Goal: Task Accomplishment & Management: Manage account settings

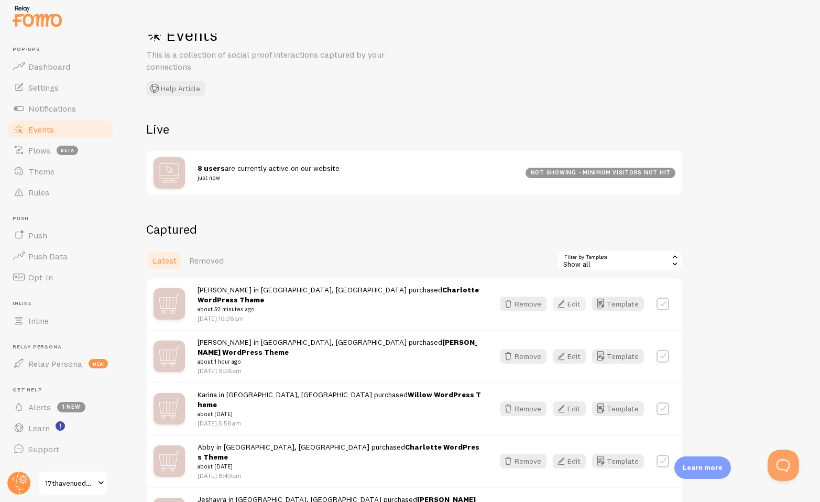
click at [569, 300] on button "Edit" at bounding box center [569, 303] width 33 height 15
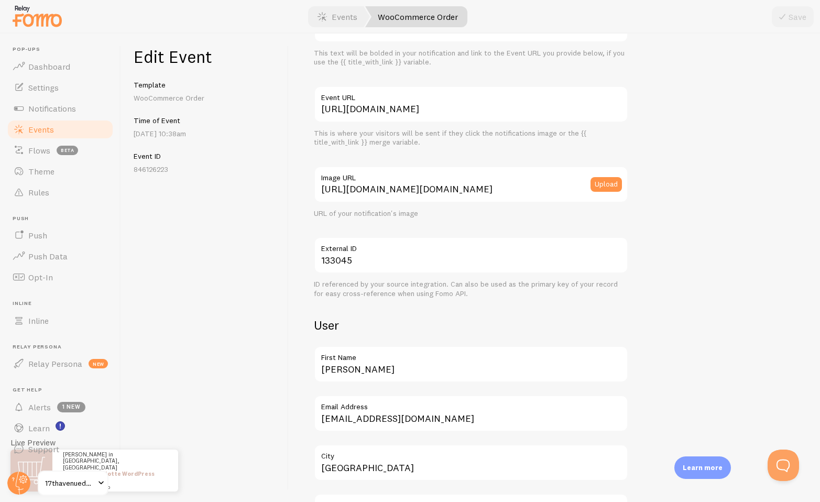
scroll to position [295, 0]
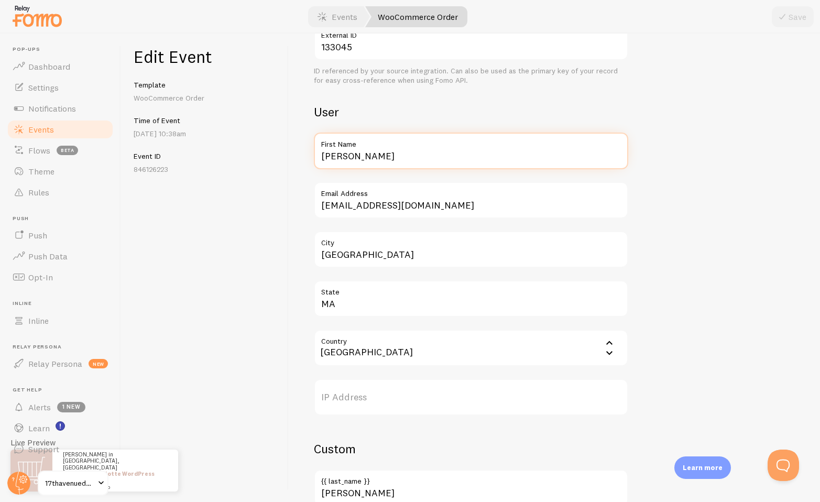
click at [349, 159] on input "[PERSON_NAME]" at bounding box center [471, 151] width 314 height 37
type input "Lauren"
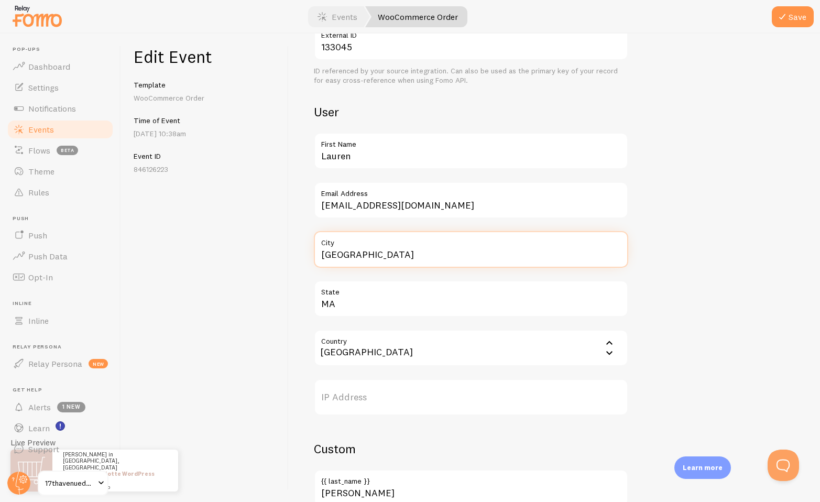
click at [375, 250] on input "[GEOGRAPHIC_DATA]" at bounding box center [471, 249] width 314 height 37
type input "[GEOGRAPHIC_DATA]"
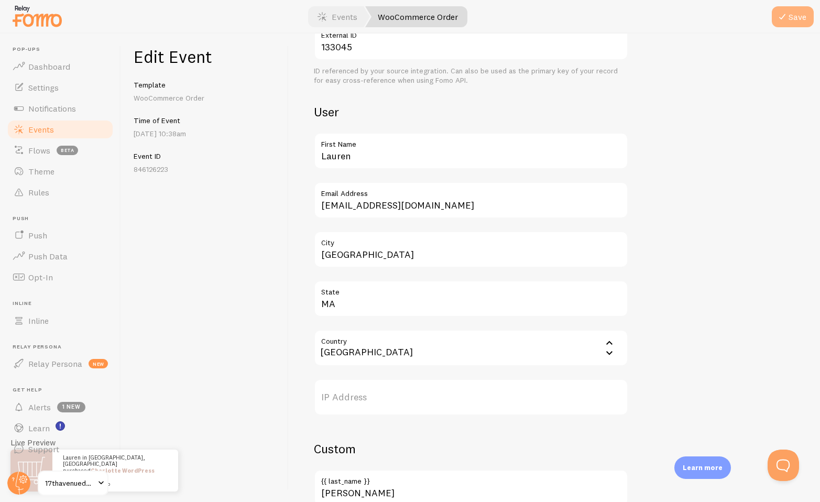
click at [787, 21] on icon "submit" at bounding box center [782, 16] width 13 height 13
click at [65, 134] on link "Events" at bounding box center [60, 129] width 108 height 21
